Goal: Information Seeking & Learning: Learn about a topic

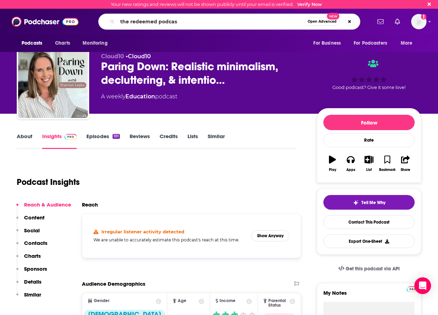
type input "the redeemed podcast"
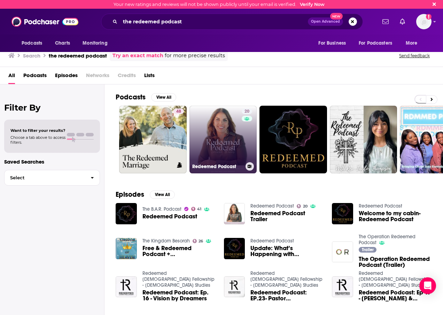
click at [220, 133] on link "20 Redeemed Podcast" at bounding box center [224, 140] width 68 height 68
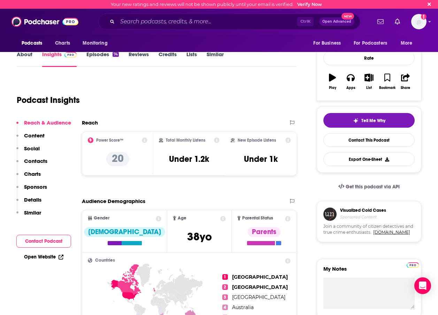
scroll to position [105, 0]
